Goal: Information Seeking & Learning: Learn about a topic

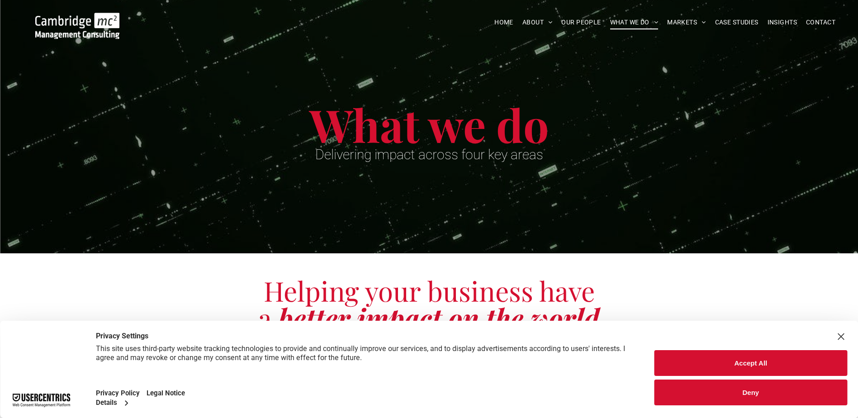
click at [703, 355] on button "Accept All" at bounding box center [750, 363] width 193 height 26
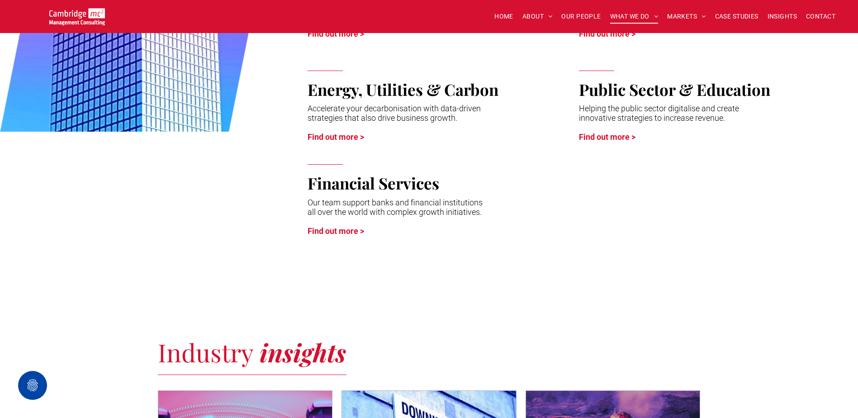
scroll to position [2669, 0]
